Goal: Task Accomplishment & Management: Manage account settings

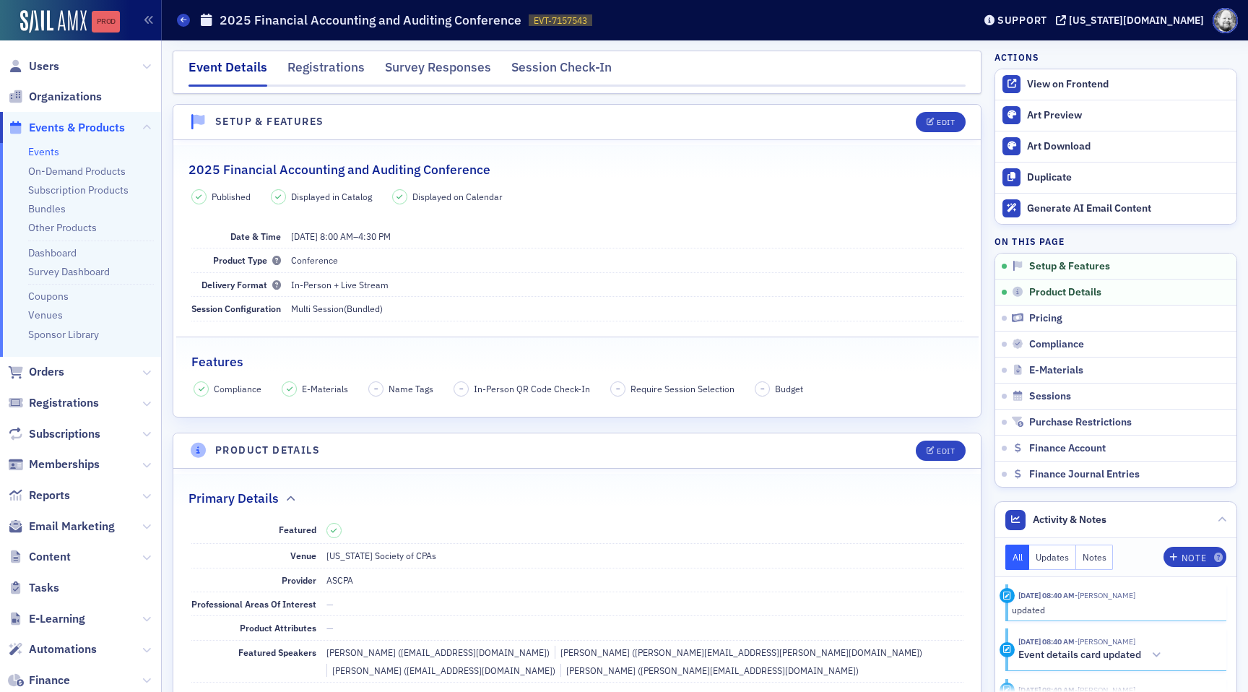
click at [109, 31] on link "Prod" at bounding box center [106, 22] width 28 height 22
click at [321, 64] on div "Registrations" at bounding box center [325, 71] width 77 height 27
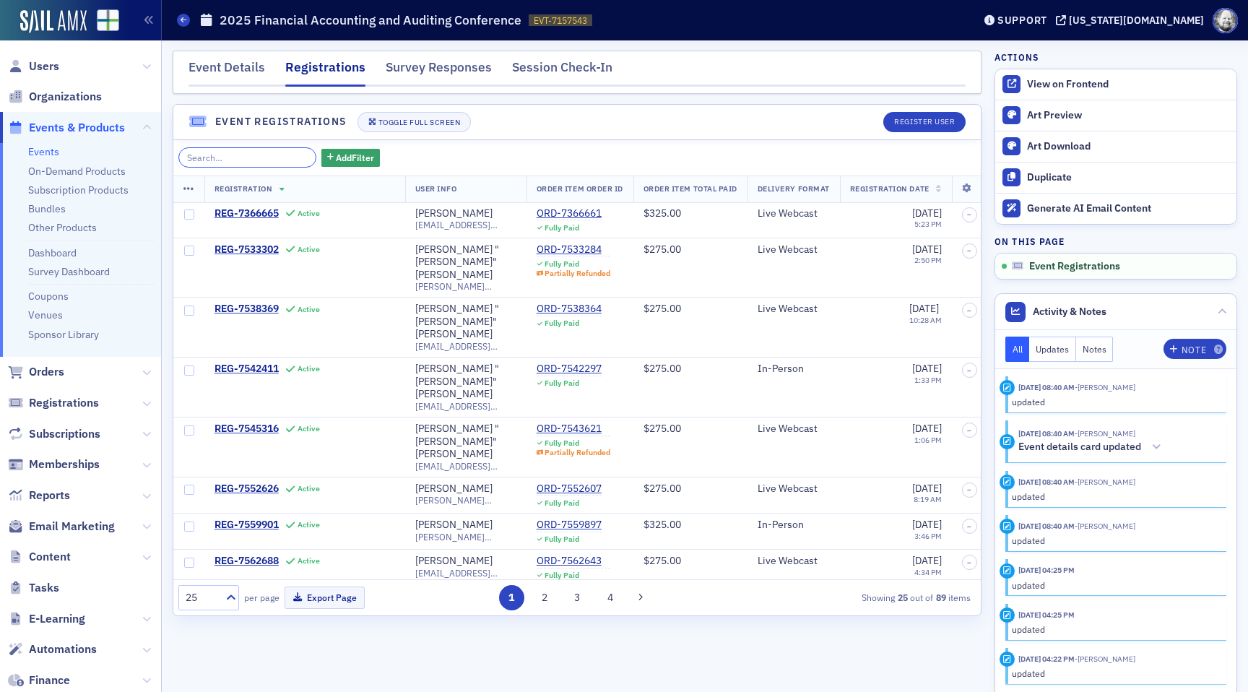
click at [243, 155] on input "search" at bounding box center [247, 157] width 138 height 20
click at [240, 217] on span "REG-7366665" at bounding box center [246, 213] width 64 height 13
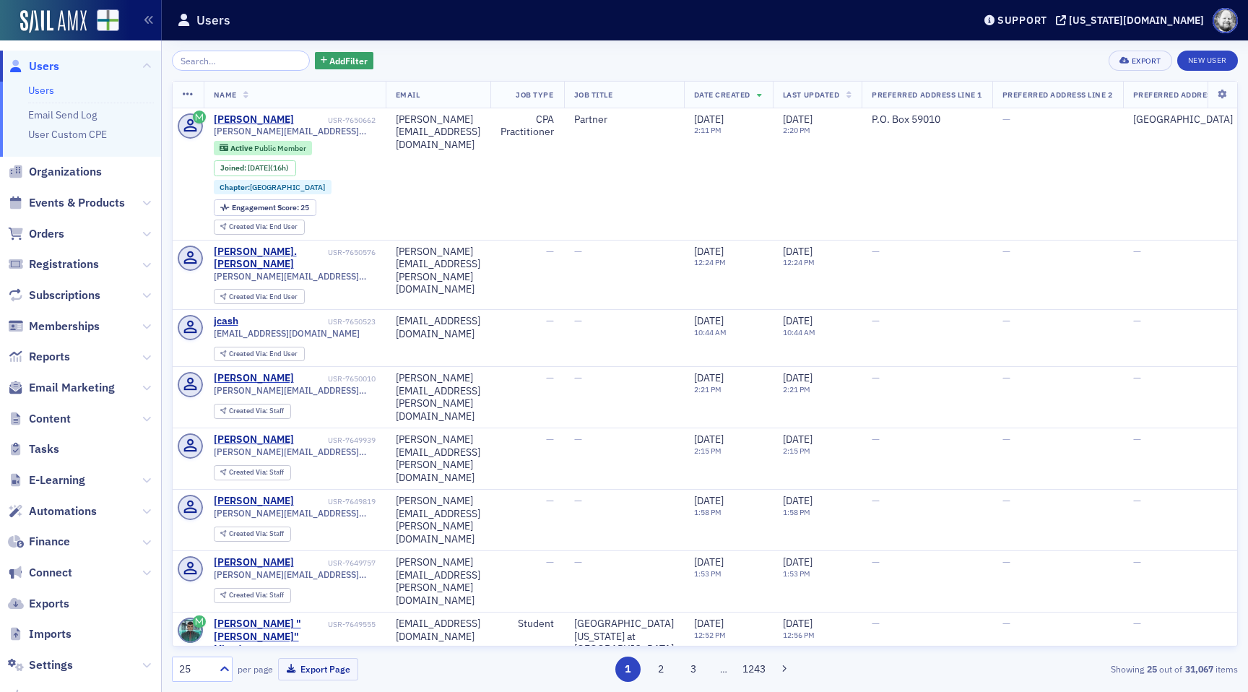
scroll to position [80, 0]
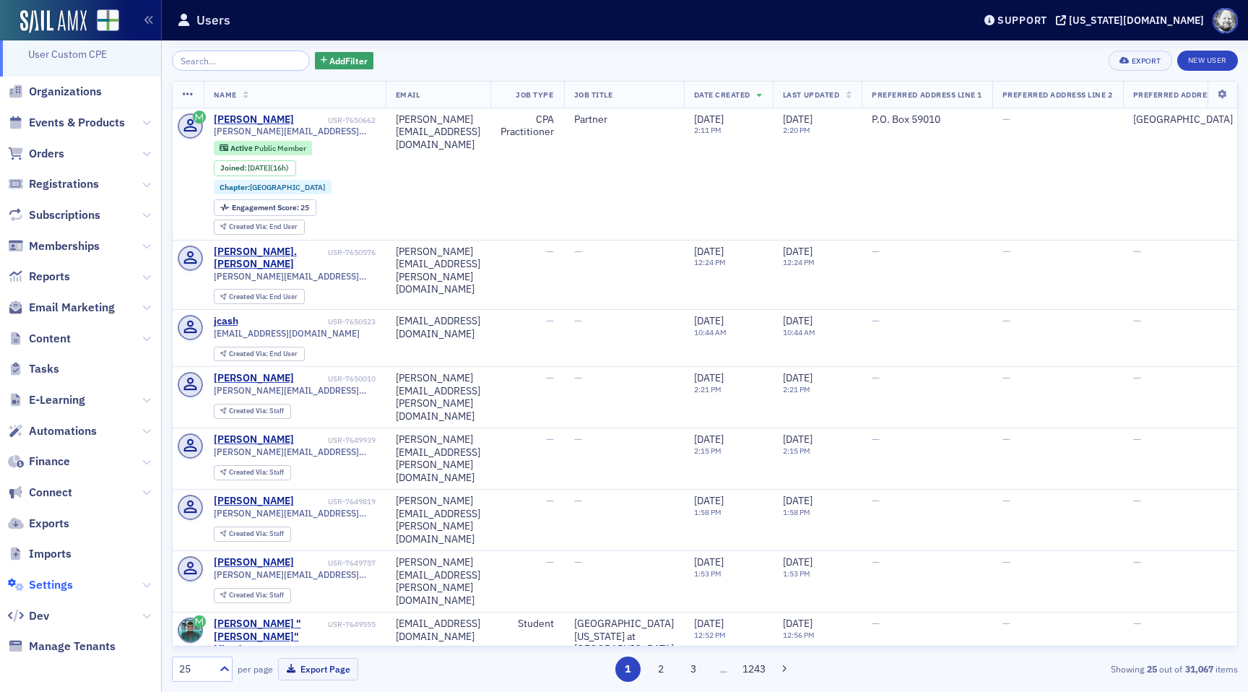
click at [61, 581] on span "Settings" at bounding box center [51, 585] width 44 height 16
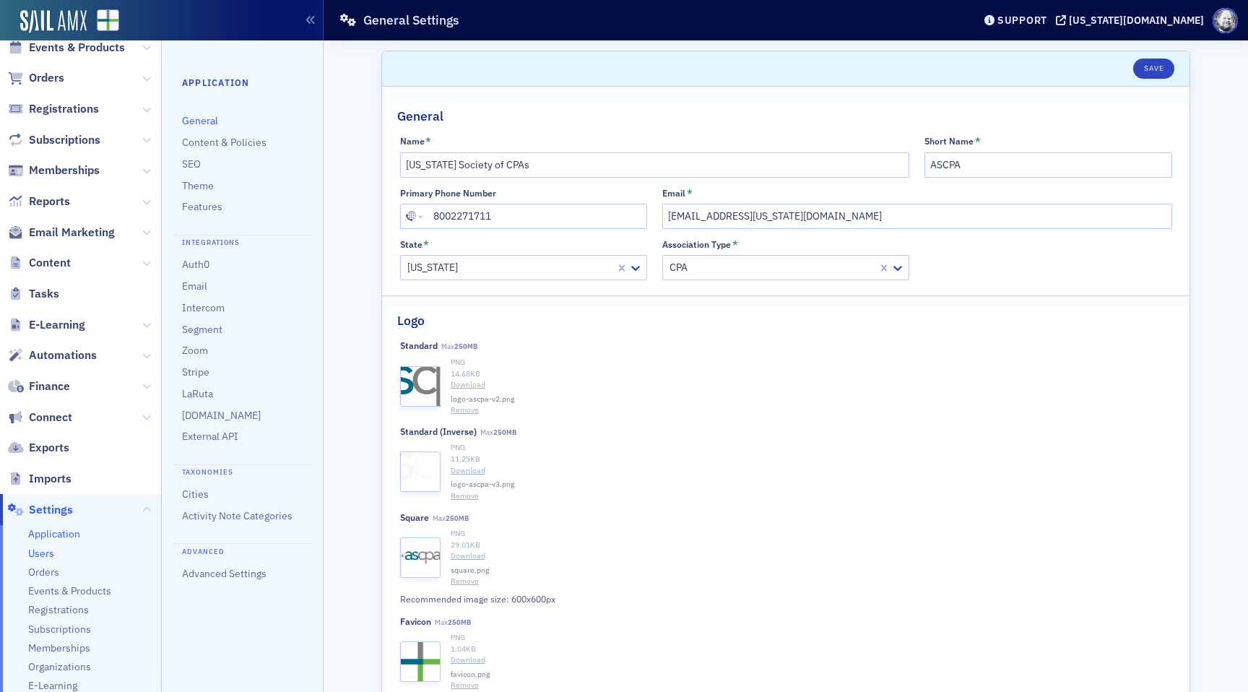
click at [43, 550] on span "Users" at bounding box center [41, 554] width 26 height 14
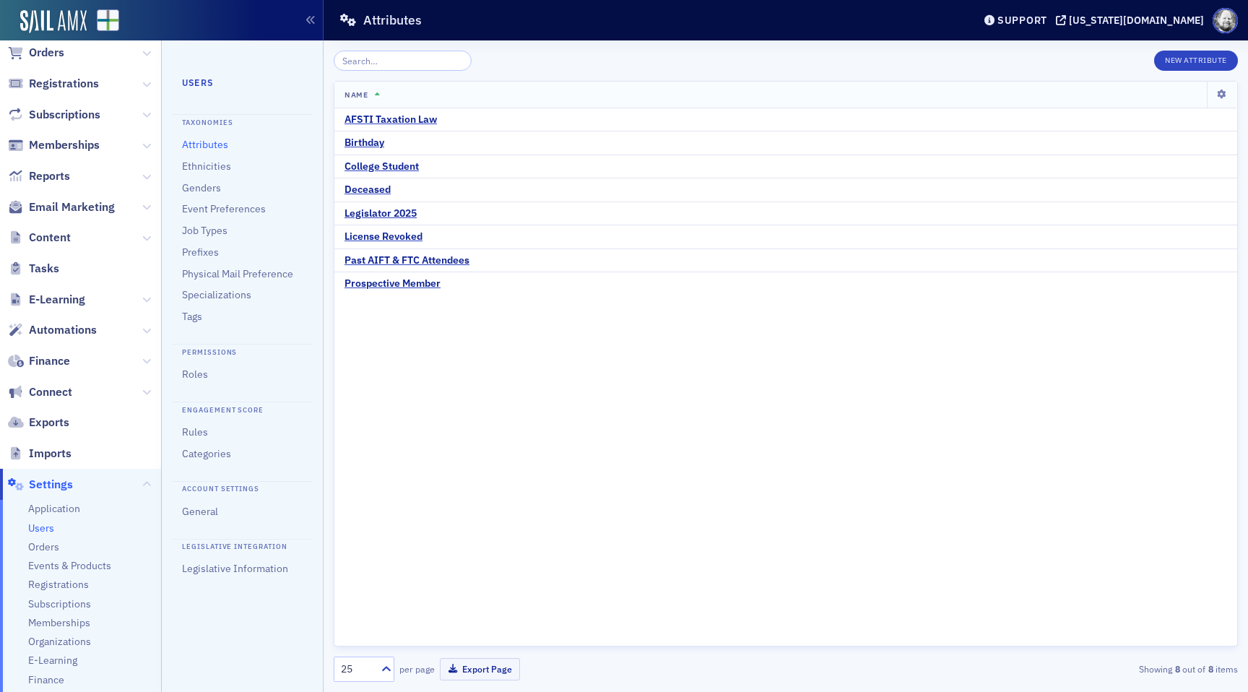
scroll to position [150, 0]
